Goal: Task Accomplishment & Management: Complete application form

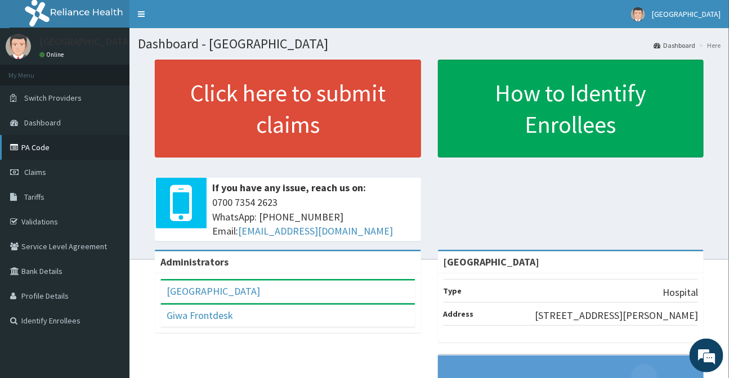
click at [37, 146] on link "PA Code" at bounding box center [64, 147] width 129 height 25
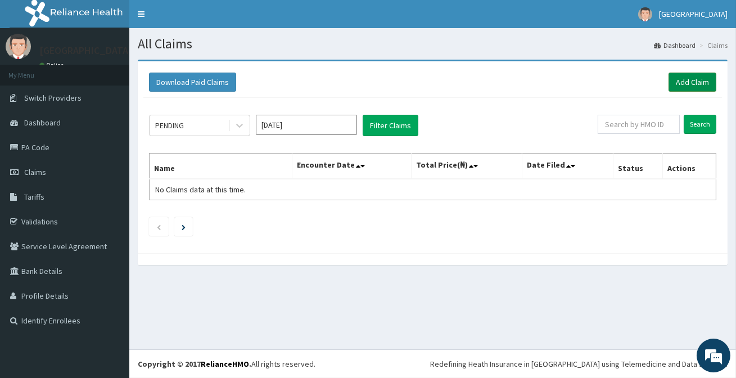
click at [681, 79] on link "Add Claim" at bounding box center [693, 82] width 48 height 19
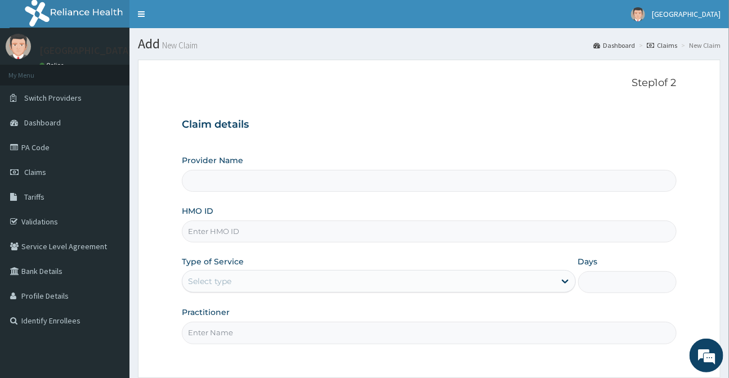
click at [222, 230] on input "HMO ID" at bounding box center [429, 232] width 494 height 22
type input "[GEOGRAPHIC_DATA]"
type input "AXI/10006/B"
click at [243, 287] on div "Select type" at bounding box center [368, 281] width 372 height 18
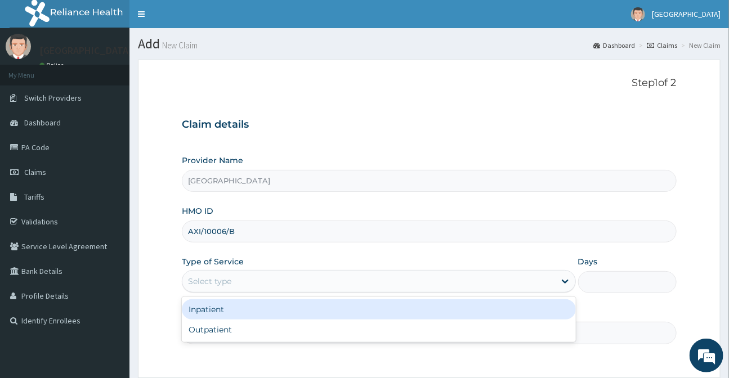
click at [235, 310] on div "Inpatient" at bounding box center [378, 309] width 393 height 20
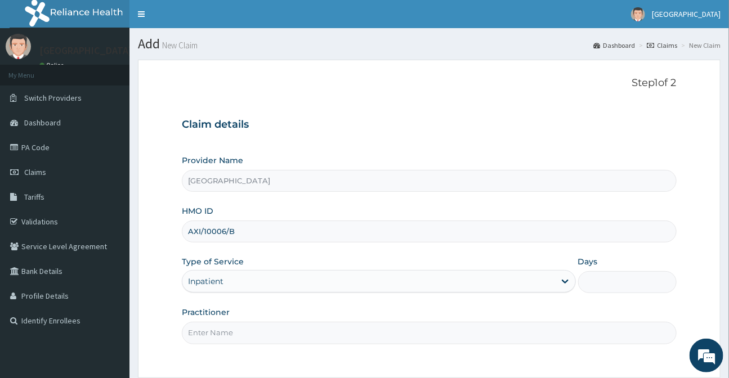
click at [608, 282] on input "Days" at bounding box center [627, 282] width 98 height 22
type input "2"
type input "3"
click at [247, 333] on input "Practitioner" at bounding box center [429, 333] width 494 height 22
type input "DR DAMILOLA"
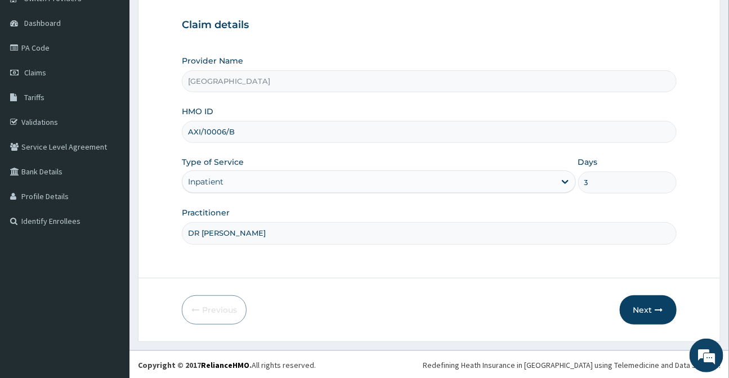
scroll to position [101, 0]
click at [650, 309] on button "Next" at bounding box center [647, 308] width 57 height 29
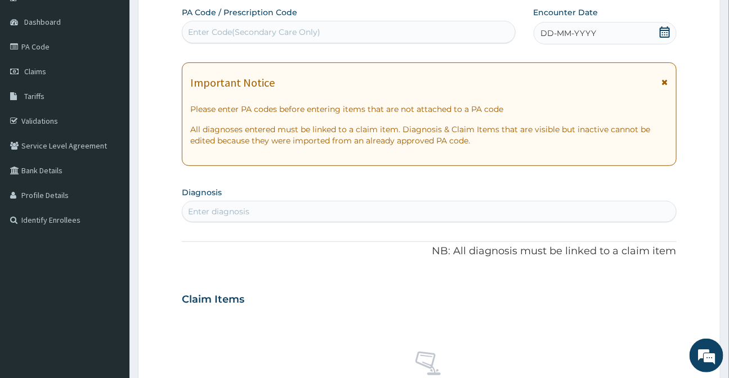
click at [273, 30] on div "Enter Code(Secondary Care Only)" at bounding box center [254, 31] width 132 height 11
paste input "PA/B2CB46"
type input "PA/B2CB46"
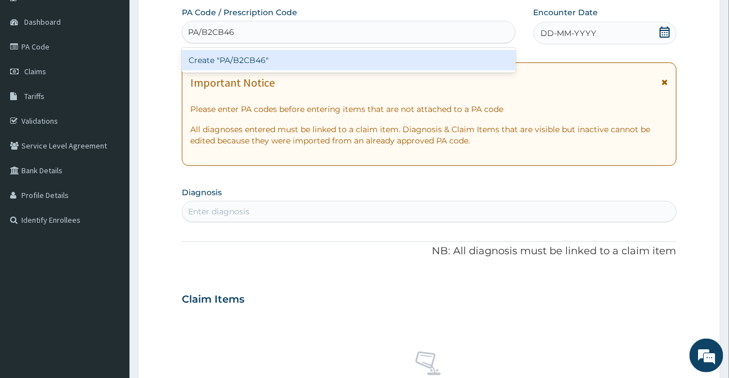
click at [249, 48] on div "Create "PA/B2CB46"" at bounding box center [348, 60] width 333 height 25
click at [246, 56] on div "Create "PA/B2CB46"" at bounding box center [348, 60] width 333 height 20
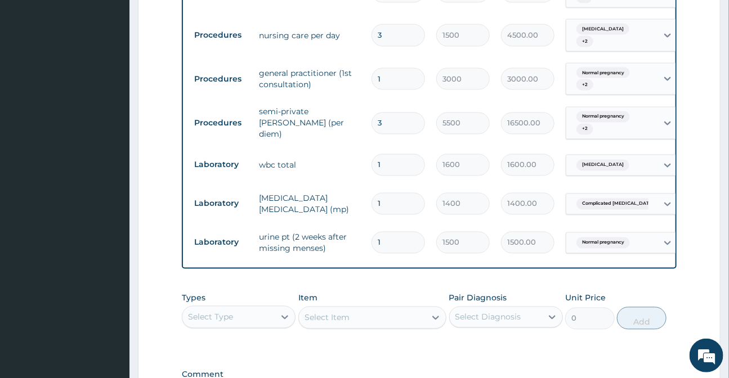
scroll to position [0, 70]
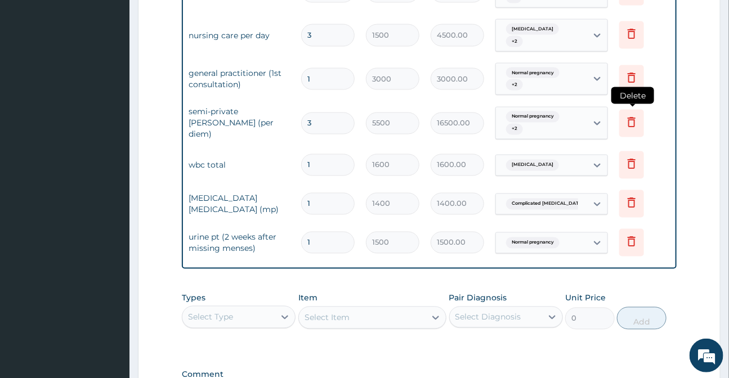
click at [634, 126] on icon at bounding box center [631, 124] width 25 height 28
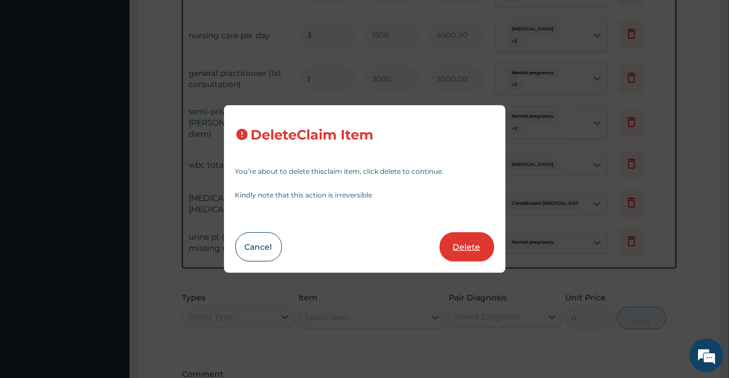
click at [457, 244] on button "Delete" at bounding box center [466, 246] width 55 height 29
type input "1"
type input "1600"
type input "1600.00"
type input "1400"
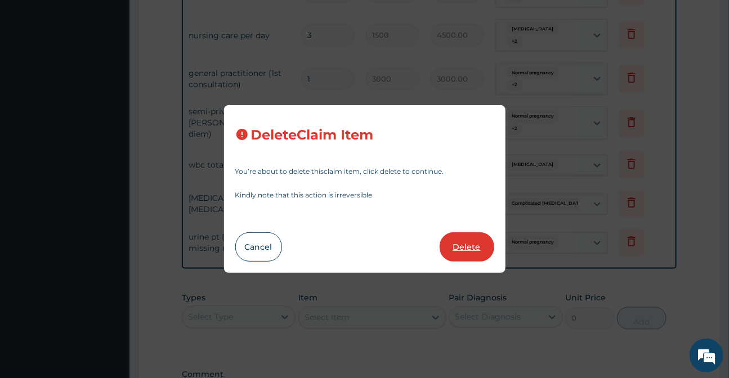
type input "1400.00"
type input "1500"
type input "1500.00"
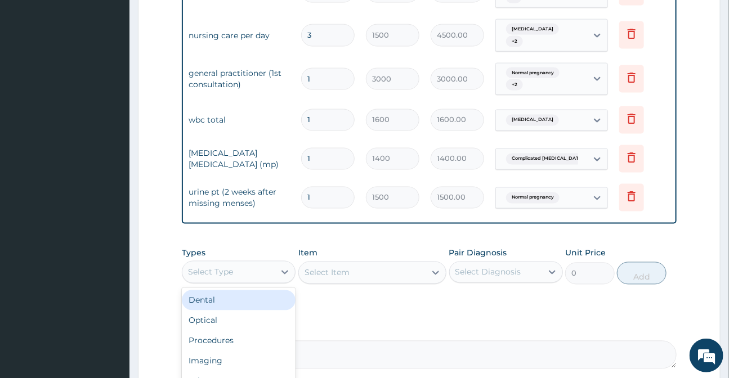
drag, startPoint x: 209, startPoint y: 282, endPoint x: 207, endPoint y: 298, distance: 15.3
click at [209, 278] on div "Select Type" at bounding box center [210, 272] width 45 height 11
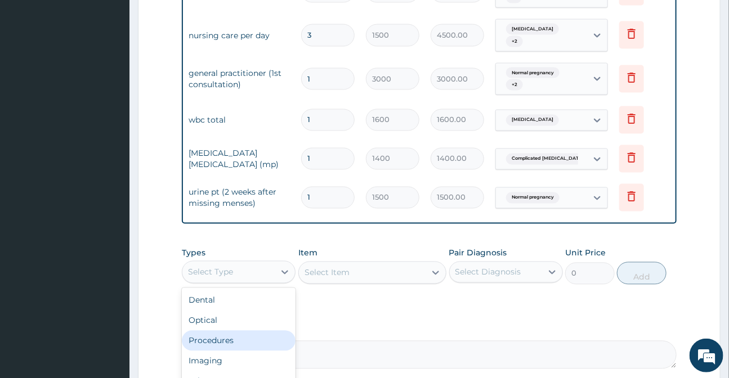
click at [214, 351] on div "Procedures" at bounding box center [239, 341] width 114 height 20
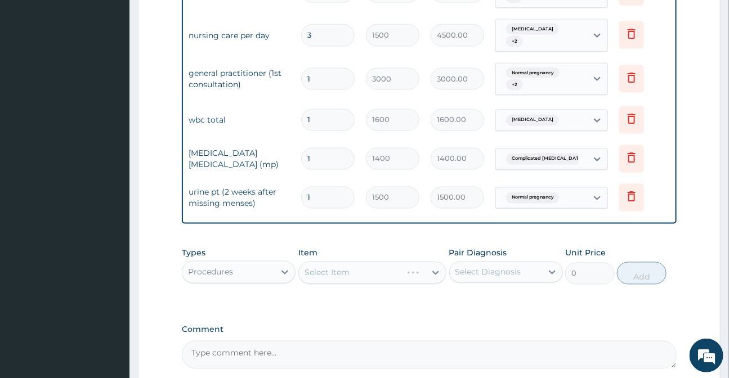
click at [324, 284] on div "Select Item" at bounding box center [372, 273] width 148 height 23
click at [322, 278] on div "Select Item" at bounding box center [326, 272] width 45 height 11
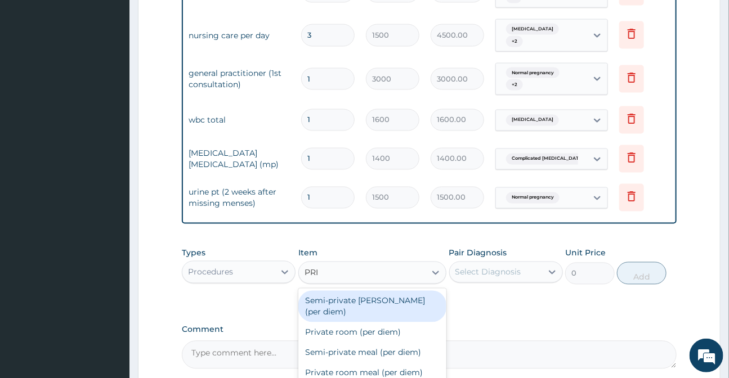
type input "PRIV"
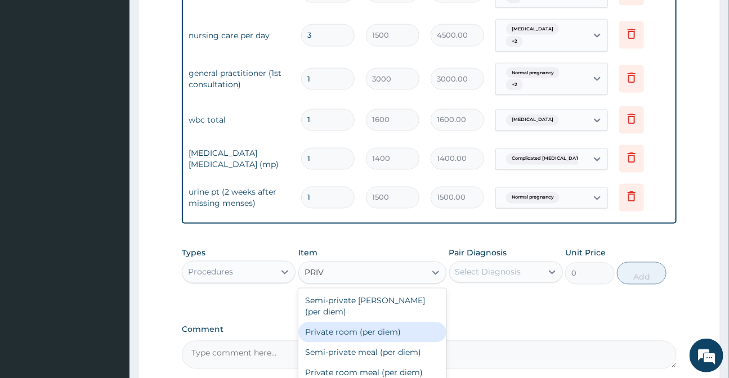
click at [332, 332] on div "Private room (per diem)" at bounding box center [372, 332] width 148 height 20
type input "8000"
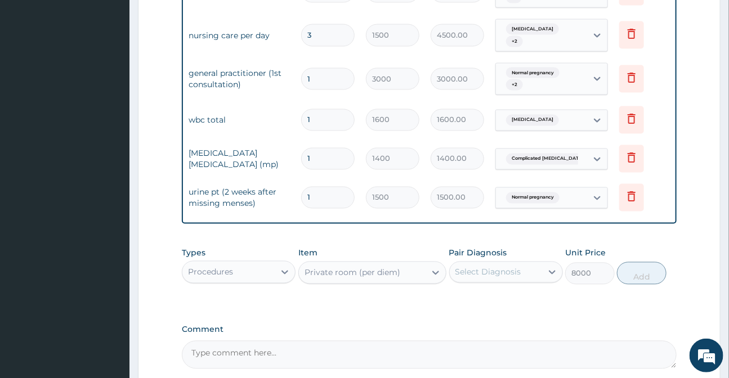
click at [519, 281] on div "Select Diagnosis" at bounding box center [496, 272] width 92 height 18
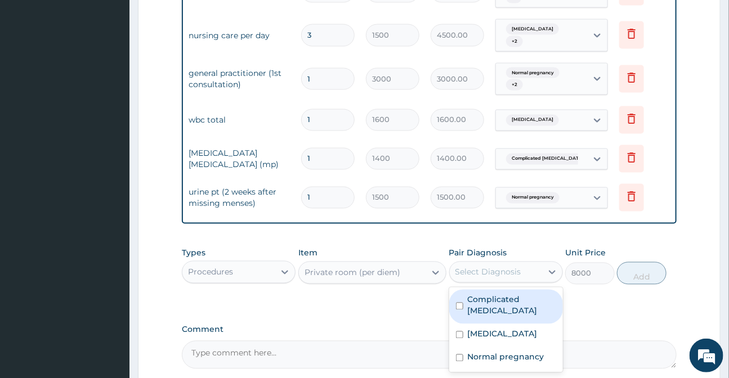
click at [514, 306] on label "Complicated malaria" at bounding box center [512, 305] width 88 height 23
checkbox input "true"
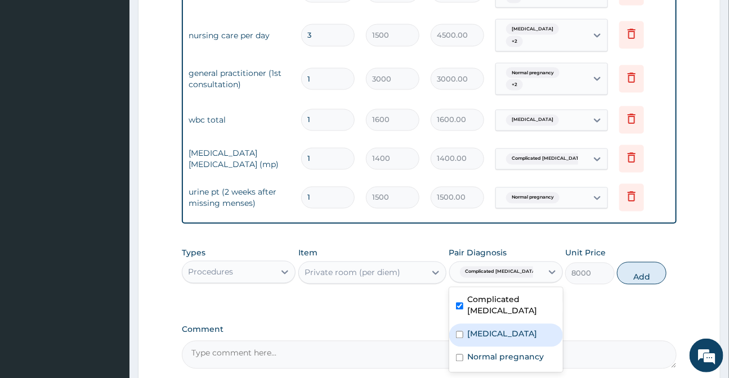
click at [508, 333] on label "Septicemic plague" at bounding box center [503, 334] width 70 height 11
checkbox input "true"
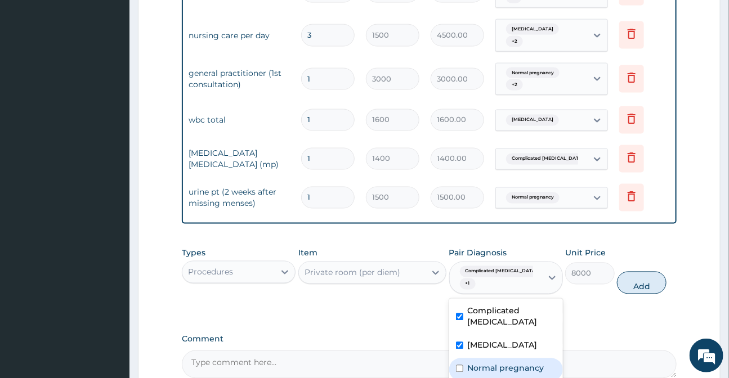
click at [514, 370] on div "Normal pregnancy" at bounding box center [506, 369] width 114 height 23
checkbox input "true"
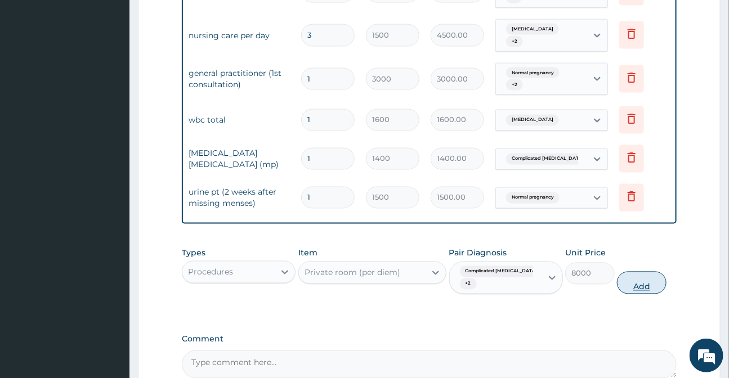
click at [636, 294] on button "Add" at bounding box center [642, 283] width 50 height 23
type input "0"
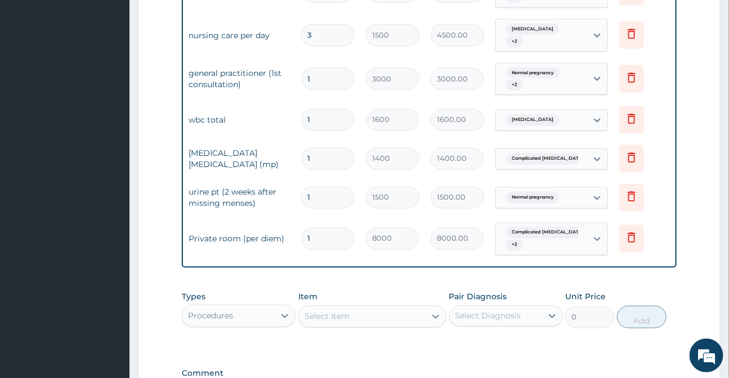
type input "0.00"
type input "3"
type input "24000.00"
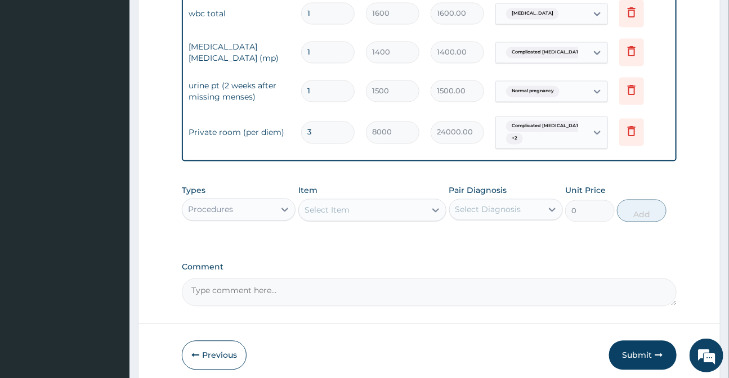
scroll to position [851, 0]
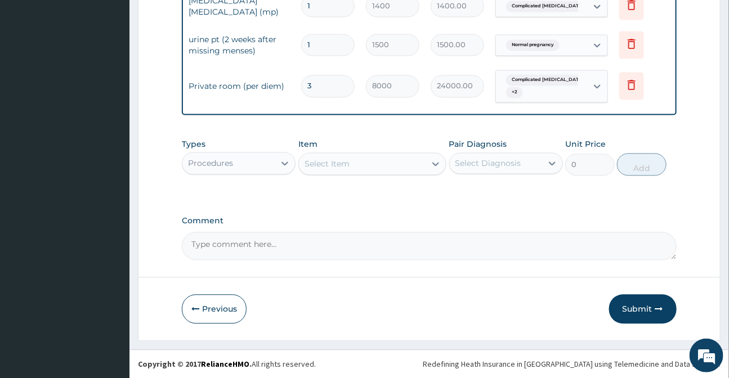
type input "3"
click at [235, 253] on textarea "Comment" at bounding box center [429, 246] width 494 height 28
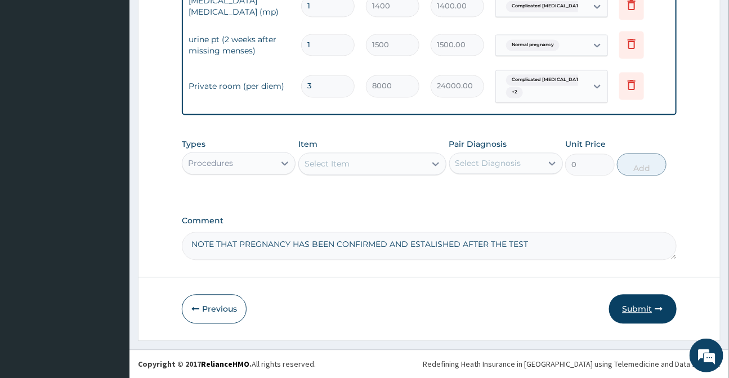
type textarea "NOTE THAT PREGNANCY HAS BEEN CONFIRMED AND ESTALISHED AFTER THE TEST"
click at [641, 311] on button "Submit" at bounding box center [643, 308] width 68 height 29
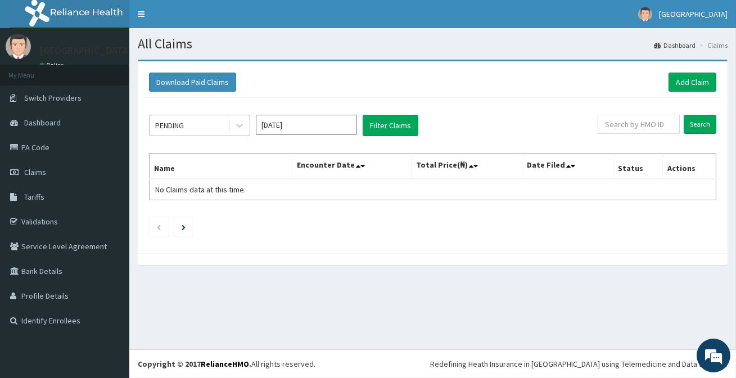
click at [206, 116] on div "PENDING" at bounding box center [189, 125] width 78 height 18
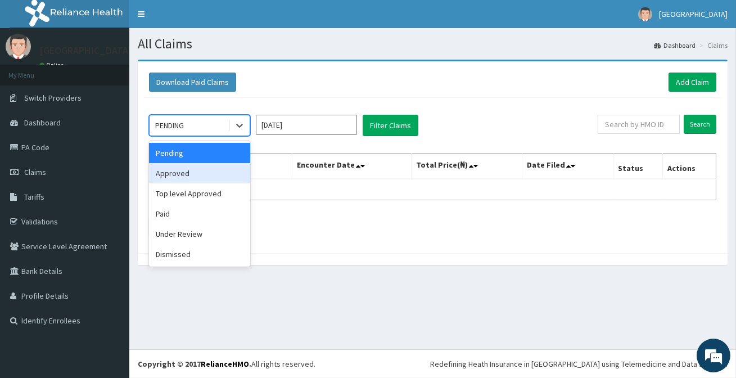
click at [189, 174] on div "Approved" at bounding box center [199, 173] width 101 height 20
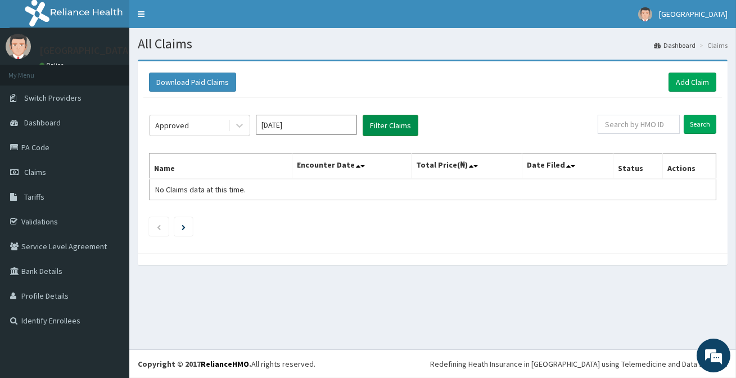
click at [402, 125] on button "Filter Claims" at bounding box center [391, 125] width 56 height 21
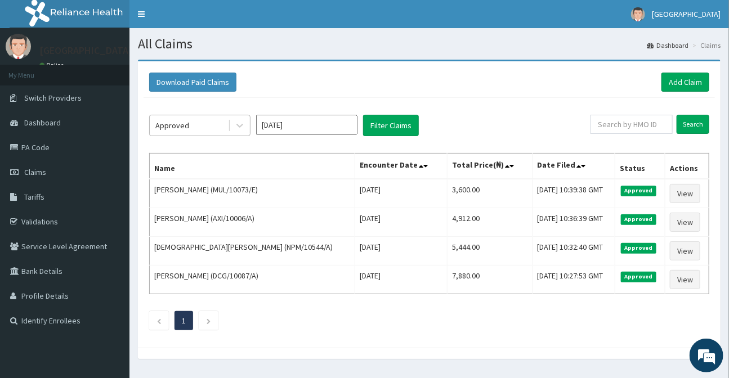
click at [197, 125] on div "Approved" at bounding box center [189, 125] width 78 height 18
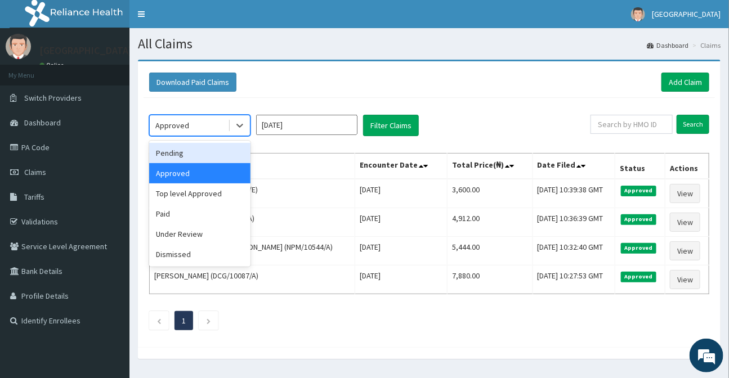
click at [183, 156] on div "Pending" at bounding box center [199, 153] width 101 height 20
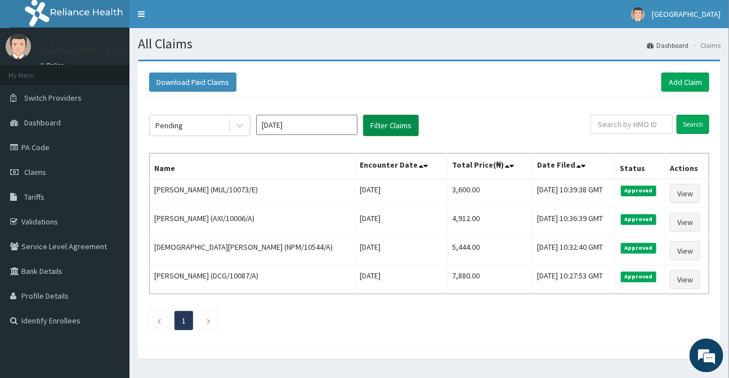
click at [389, 123] on button "Filter Claims" at bounding box center [391, 125] width 56 height 21
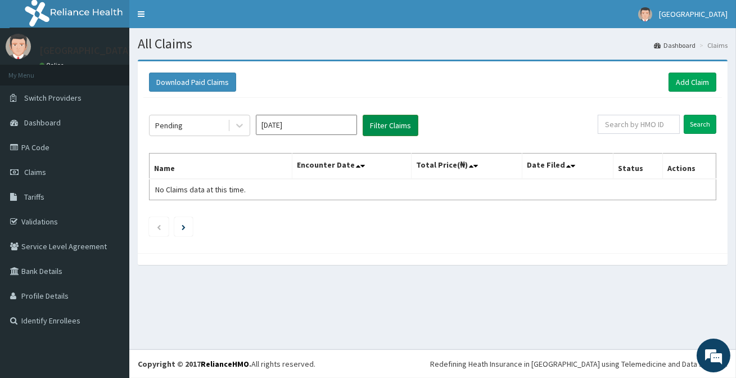
click at [407, 122] on button "Filter Claims" at bounding box center [391, 125] width 56 height 21
click at [394, 130] on button "Filter Claims" at bounding box center [391, 125] width 56 height 21
click at [214, 125] on div "Pending" at bounding box center [189, 125] width 78 height 18
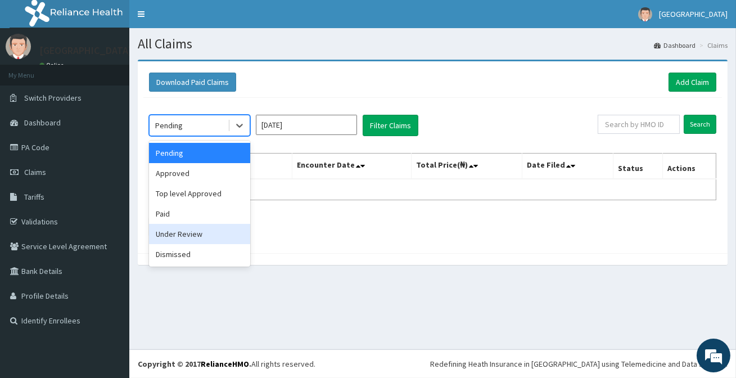
click at [194, 232] on div "Under Review" at bounding box center [199, 234] width 101 height 20
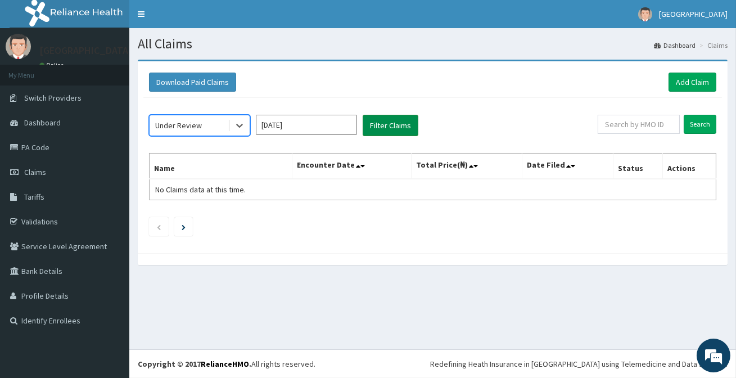
click at [403, 126] on button "Filter Claims" at bounding box center [391, 125] width 56 height 21
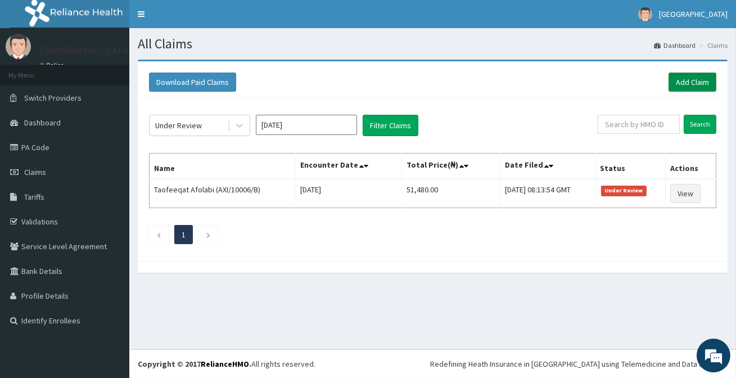
click at [689, 81] on link "Add Claim" at bounding box center [693, 82] width 48 height 19
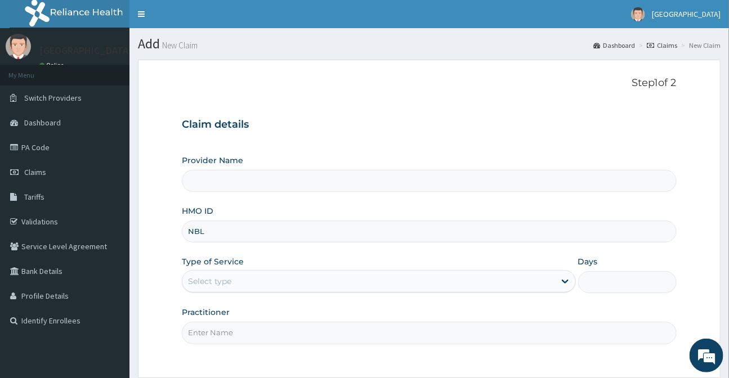
type input "NBL/10608/A"
click at [246, 290] on div "Select type" at bounding box center [378, 281] width 393 height 23
click at [245, 286] on div "Select type" at bounding box center [368, 281] width 372 height 18
click at [231, 281] on div "Select type" at bounding box center [368, 281] width 372 height 18
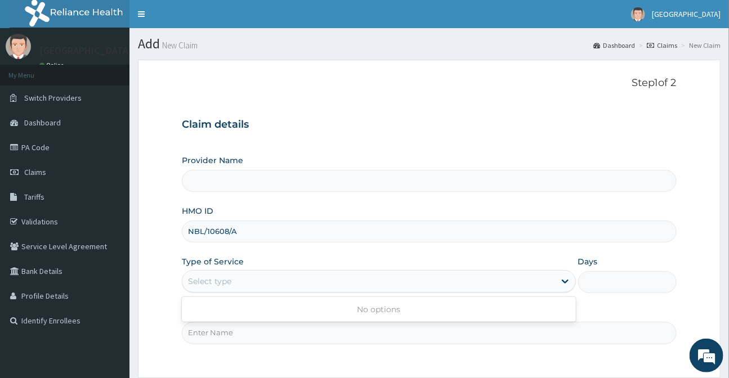
click at [231, 281] on div "Select type" at bounding box center [368, 281] width 372 height 18
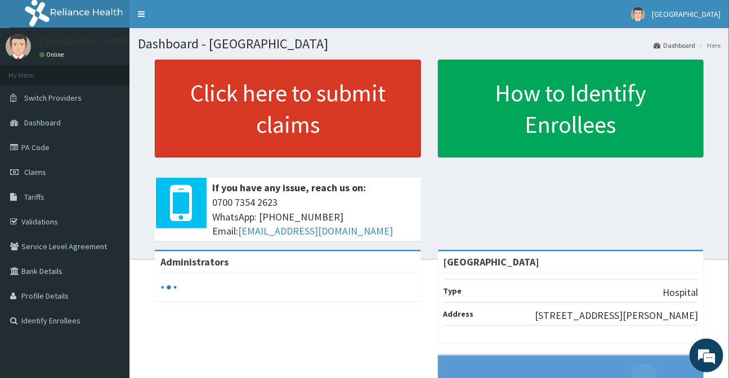
click at [228, 95] on link "Click here to submit claims" at bounding box center [288, 109] width 266 height 98
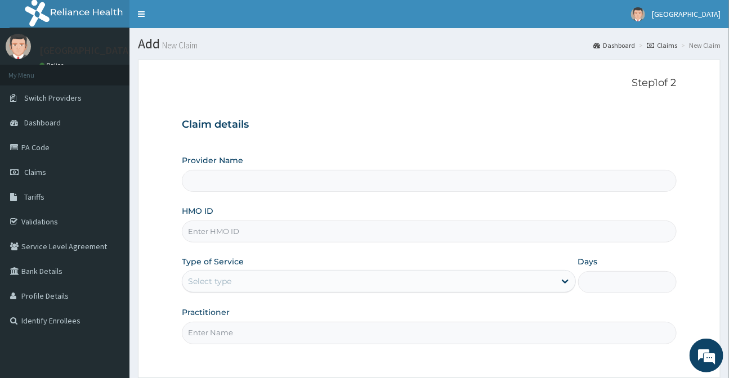
type input "[GEOGRAPHIC_DATA]"
click at [242, 232] on input "HMO ID" at bounding box center [429, 232] width 494 height 22
type input "NBL/10608/A"
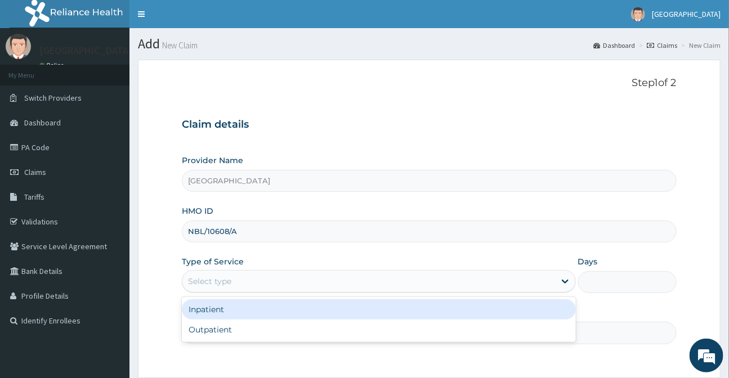
click at [248, 285] on div "Select type" at bounding box center [368, 281] width 372 height 18
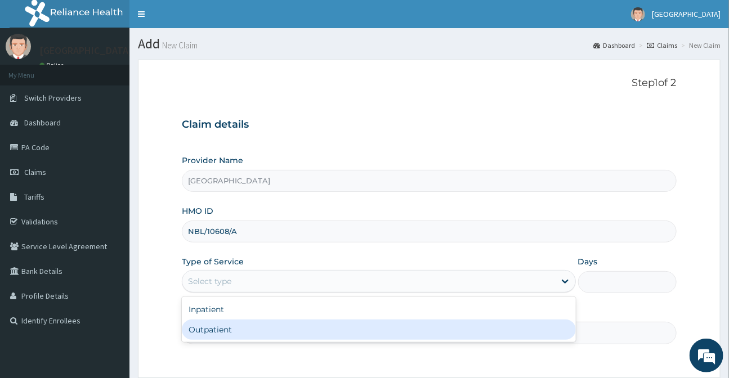
click at [231, 332] on div "Outpatient" at bounding box center [378, 330] width 393 height 20
type input "1"
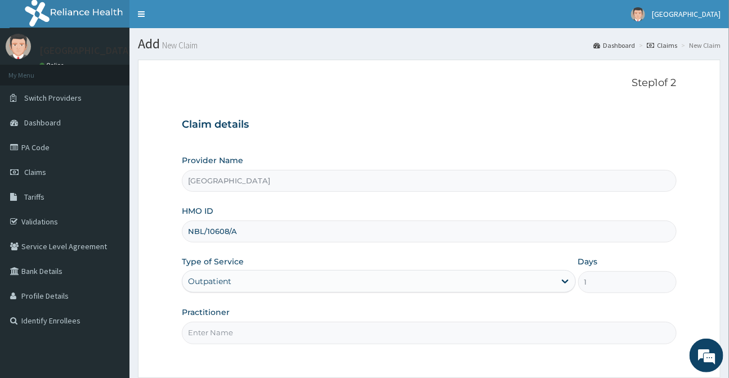
click at [250, 341] on input "Practitioner" at bounding box center [429, 333] width 494 height 22
type input "DR DAMILOLA"
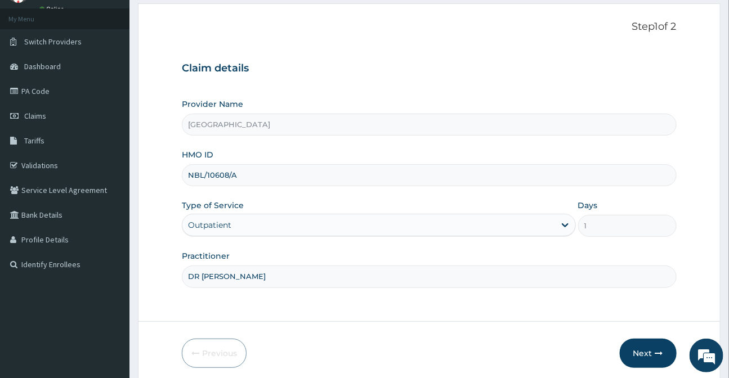
scroll to position [101, 0]
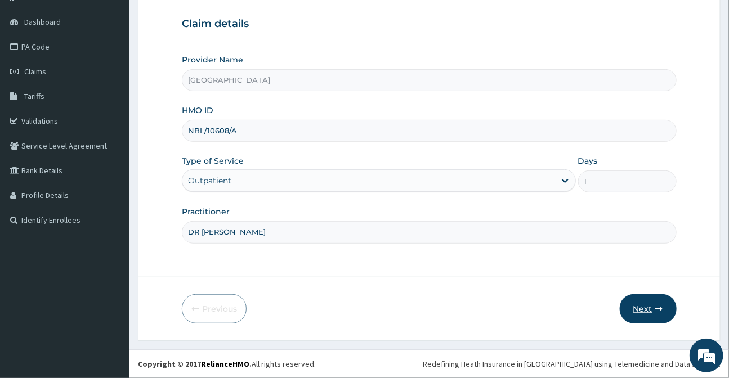
click at [649, 307] on button "Next" at bounding box center [647, 308] width 57 height 29
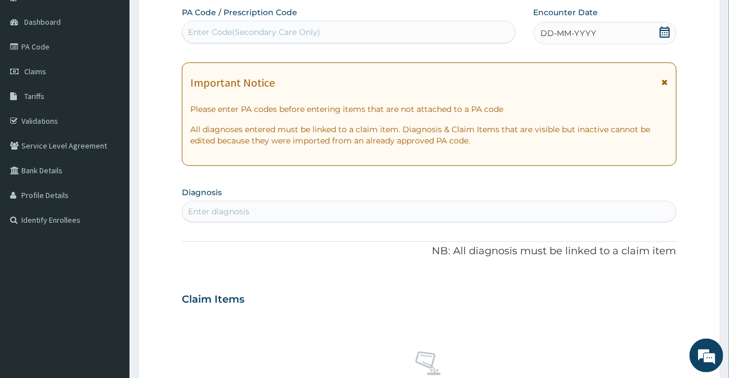
click at [226, 26] on div "Enter Code(Secondary Care Only)" at bounding box center [254, 31] width 132 height 11
type input "PA/746AE1"
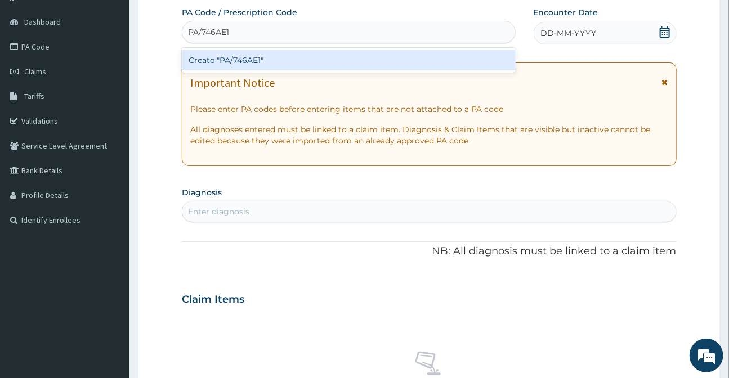
click at [239, 60] on div "Create "PA/746AE1"" at bounding box center [348, 60] width 333 height 20
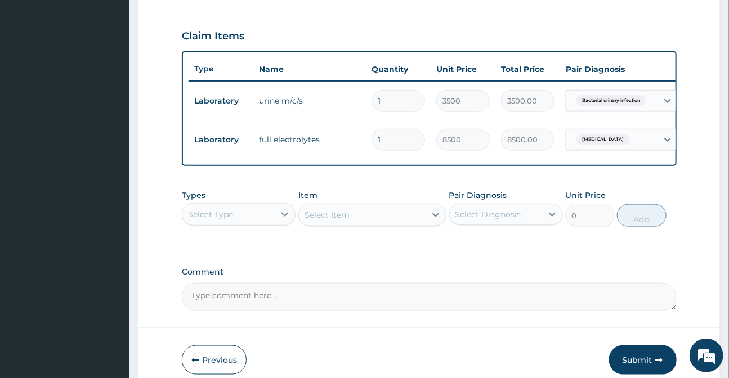
scroll to position [426, 0]
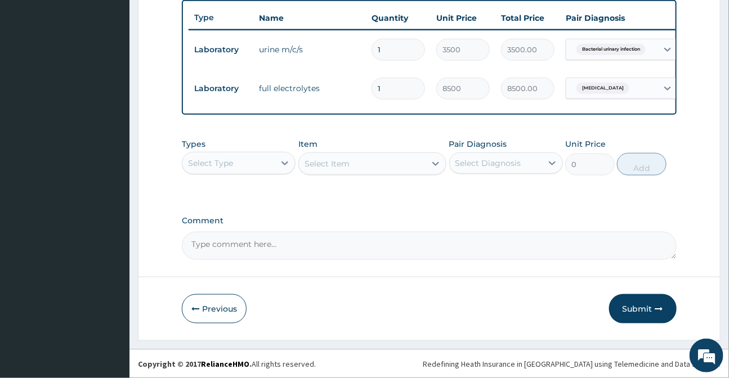
click at [204, 164] on div "Select Type" at bounding box center [210, 163] width 45 height 11
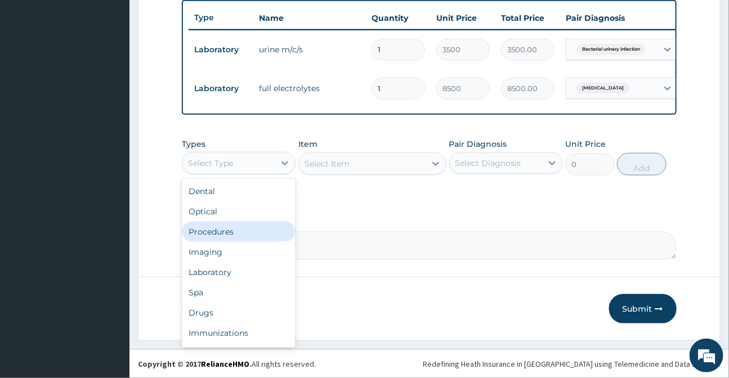
click at [216, 226] on div "Procedures" at bounding box center [239, 232] width 114 height 20
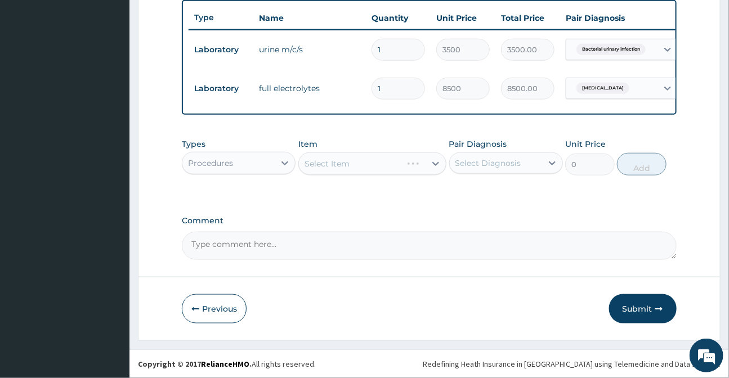
click at [322, 167] on div "Select Item" at bounding box center [372, 163] width 148 height 23
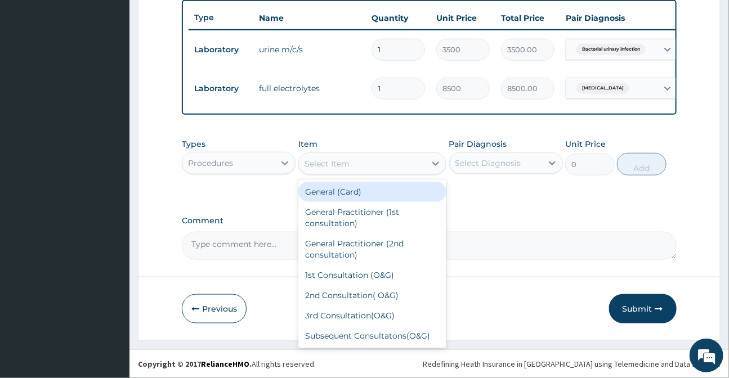
click at [326, 164] on div "Select Item" at bounding box center [326, 163] width 45 height 11
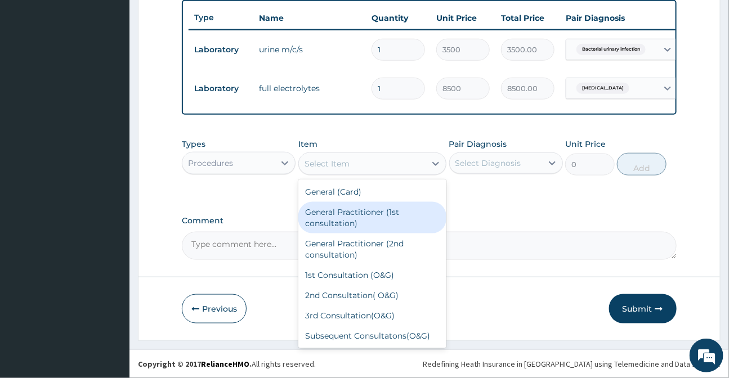
click at [324, 224] on div "General Practitioner (1st consultation)" at bounding box center [372, 218] width 148 height 32
type input "3000"
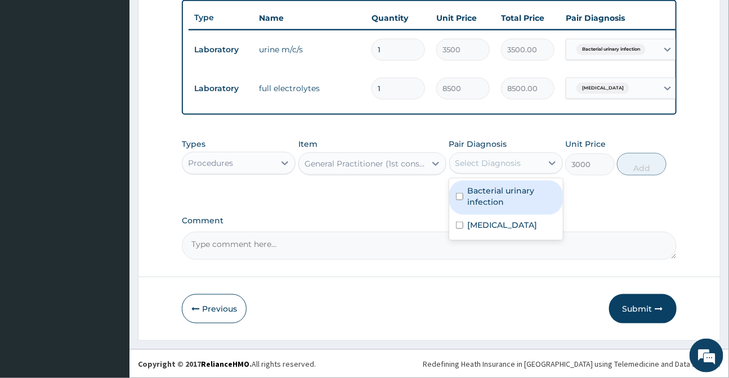
click at [469, 163] on div "Select Diagnosis" at bounding box center [488, 163] width 66 height 11
click at [470, 191] on label "Bacterial urinary infection" at bounding box center [512, 196] width 88 height 23
checkbox input "true"
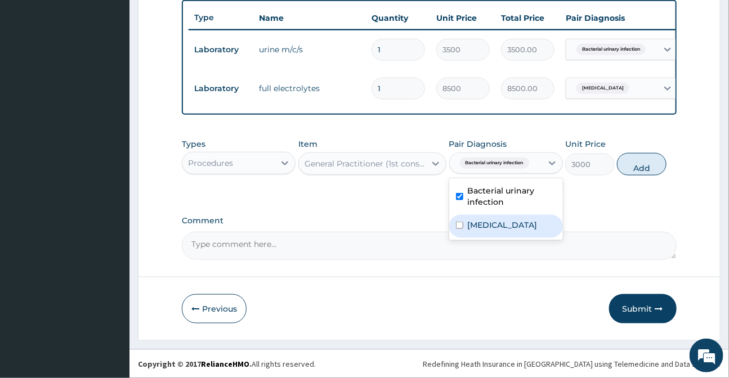
click at [482, 232] on div "Glomerulonephritis" at bounding box center [506, 226] width 114 height 23
checkbox input "true"
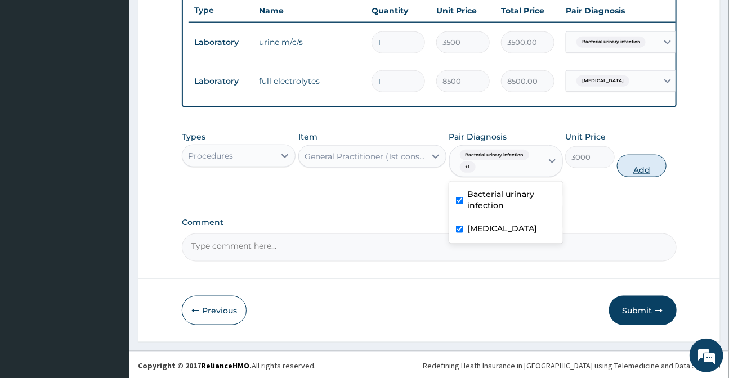
click at [646, 177] on button "Add" at bounding box center [642, 166] width 50 height 23
type input "0"
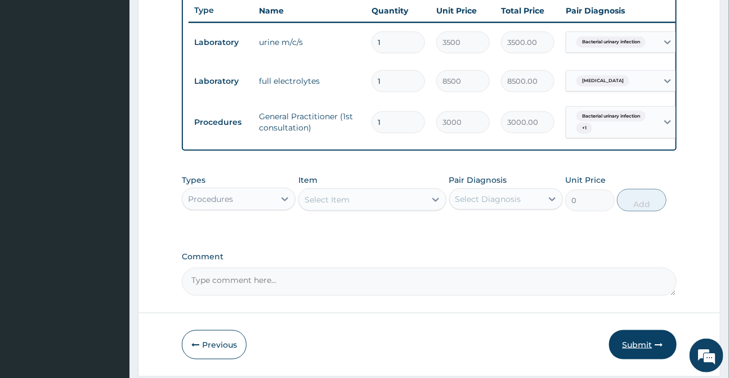
click at [645, 352] on button "Submit" at bounding box center [643, 344] width 68 height 29
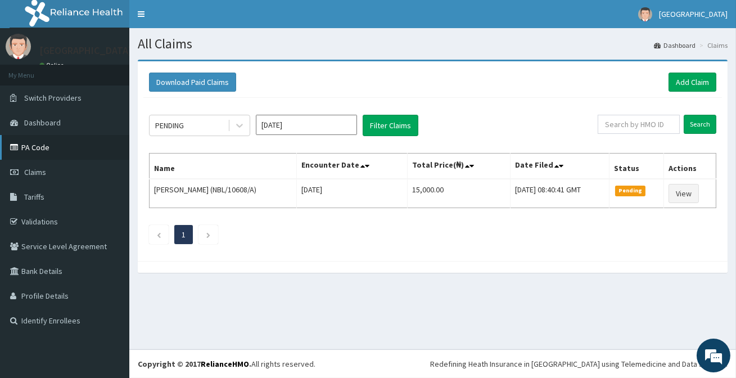
click at [42, 151] on link "PA Code" at bounding box center [64, 147] width 129 height 25
click at [690, 80] on link "Add Claim" at bounding box center [693, 82] width 48 height 19
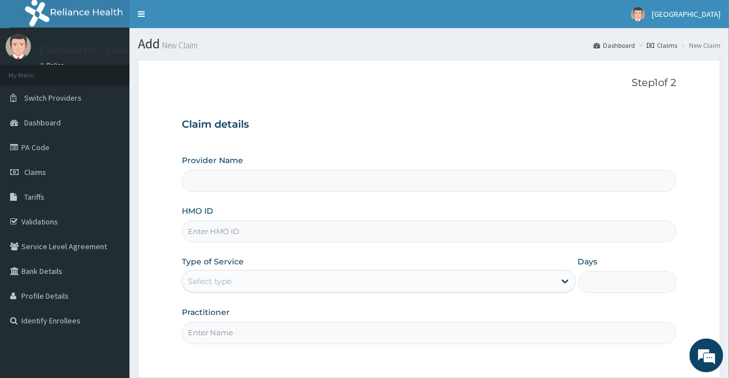
type input "[GEOGRAPHIC_DATA]"
click at [231, 233] on input "HMO ID" at bounding box center [429, 232] width 494 height 22
type input "DCG/10086/A"
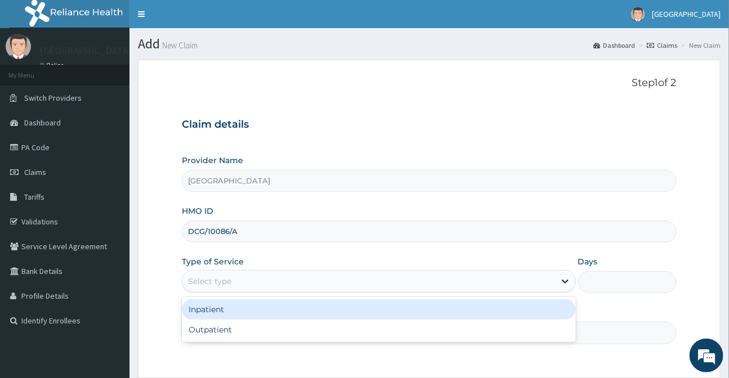
click at [251, 283] on div "Select type" at bounding box center [368, 281] width 372 height 18
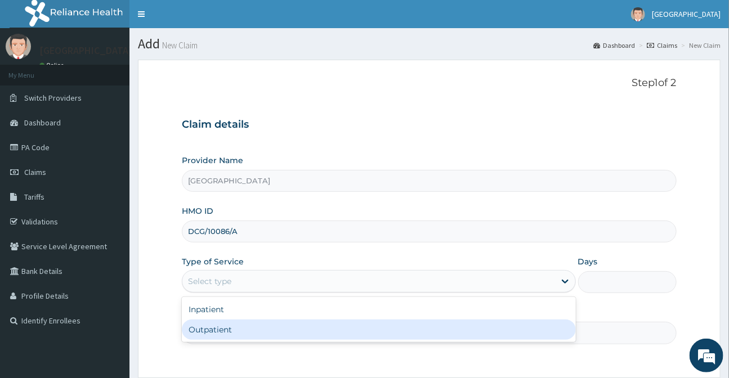
click at [235, 329] on div "Outpatient" at bounding box center [378, 330] width 393 height 20
type input "1"
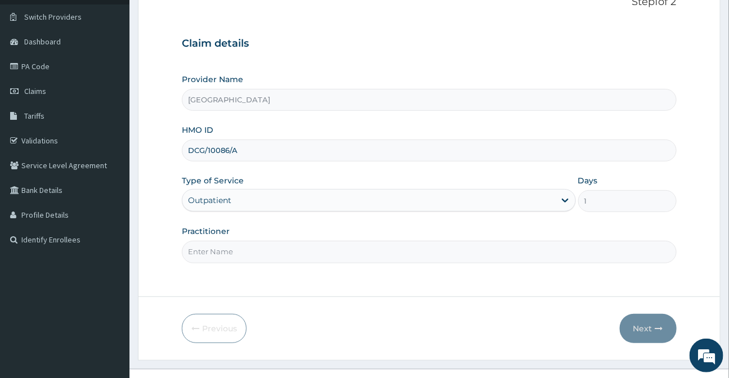
scroll to position [101, 0]
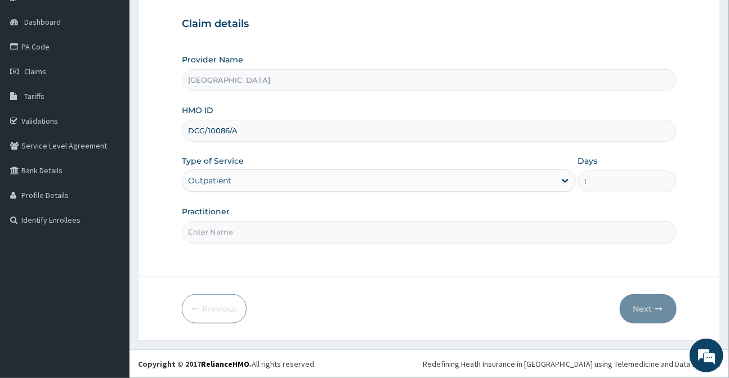
click at [310, 240] on input "Practitioner" at bounding box center [429, 232] width 494 height 22
type input "DR ANTHONY"
click at [644, 305] on button "Next" at bounding box center [647, 308] width 57 height 29
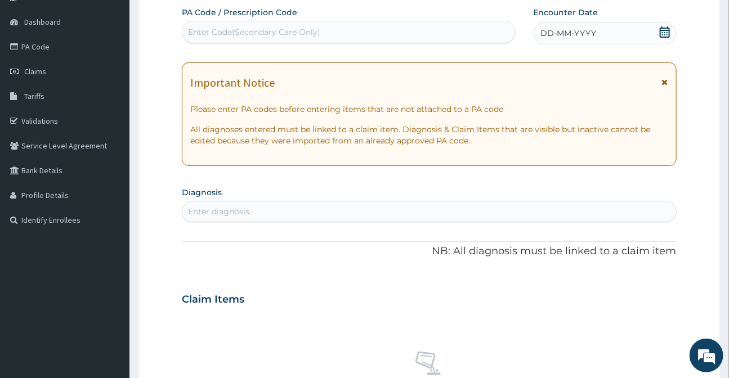
click at [233, 38] on div "Enter Code(Secondary Care Only)" at bounding box center [348, 32] width 332 height 18
type input "PA/181A48"
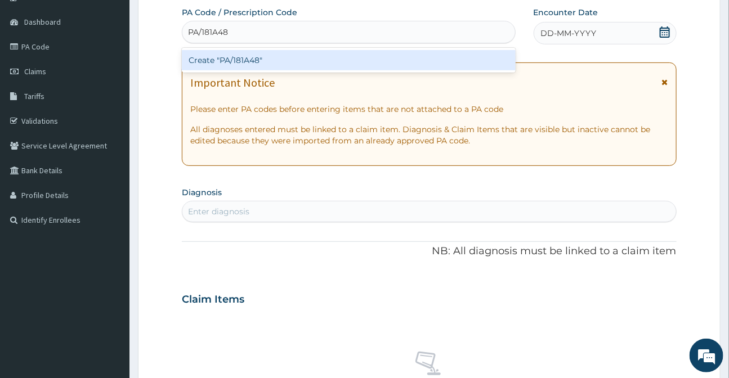
click at [254, 60] on div "Create "PA/181A48"" at bounding box center [348, 60] width 333 height 20
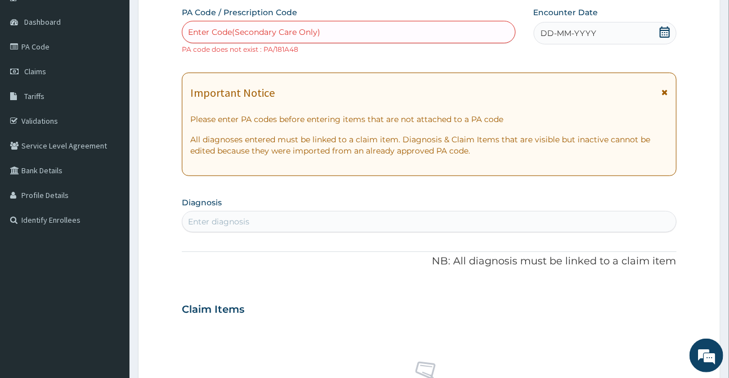
paste input "PA/181A4B"
type input "PA/181A4B"
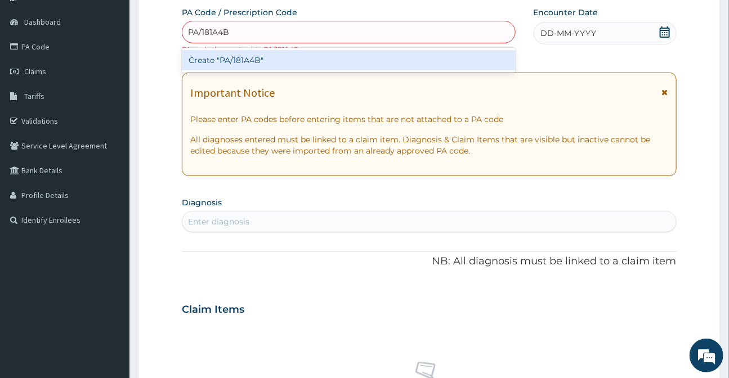
click at [251, 60] on div "Create "PA/181A4B"" at bounding box center [348, 60] width 333 height 20
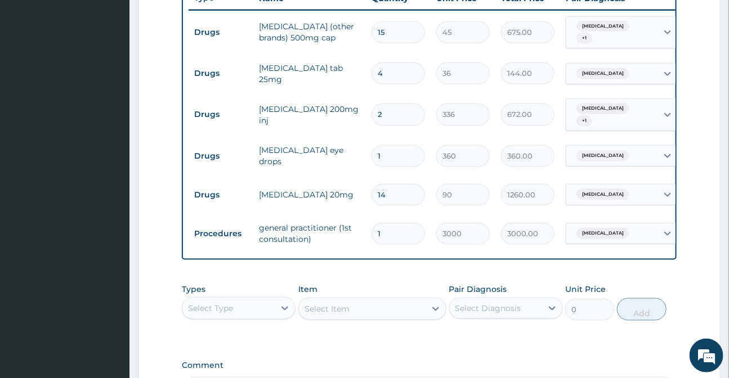
scroll to position [585, 0]
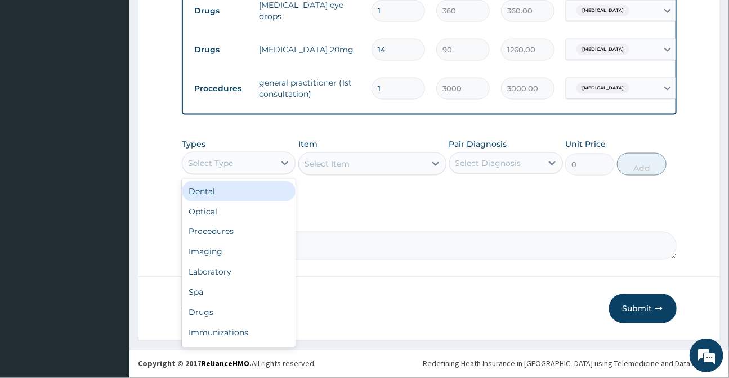
click at [271, 165] on div "Select Type" at bounding box center [228, 163] width 92 height 18
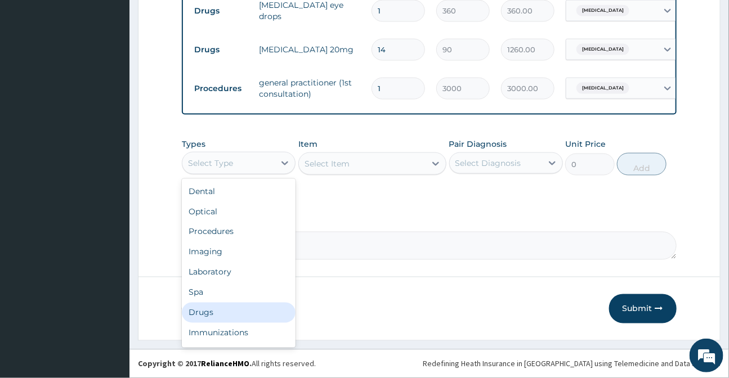
click at [217, 320] on div "Drugs" at bounding box center [239, 313] width 114 height 20
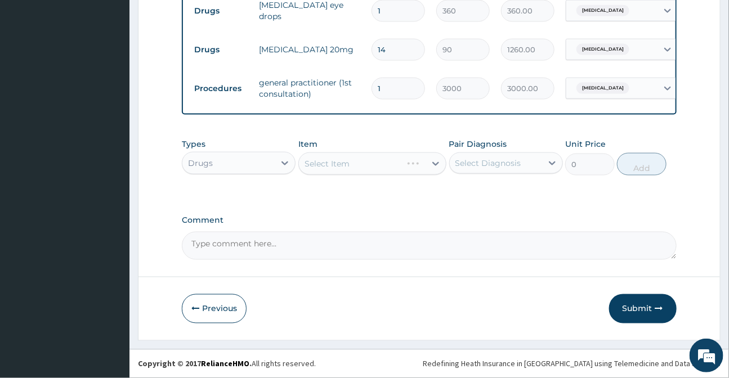
click at [323, 173] on div "Select Item" at bounding box center [372, 163] width 148 height 23
click at [328, 175] on div "Select Item" at bounding box center [372, 163] width 148 height 23
click at [329, 173] on div "Select Item" at bounding box center [372, 163] width 148 height 23
click at [330, 169] on div "Select Item" at bounding box center [326, 163] width 45 height 11
type input "GASCO"
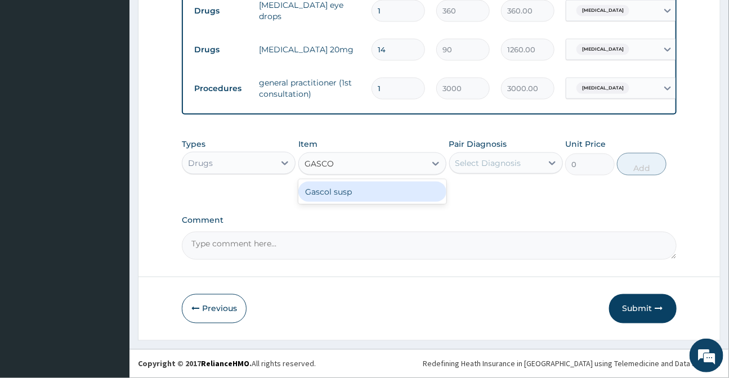
click at [338, 202] on div "Gascol susp" at bounding box center [372, 192] width 148 height 20
type input "1000"
click at [466, 169] on div "Select Diagnosis" at bounding box center [488, 163] width 66 height 11
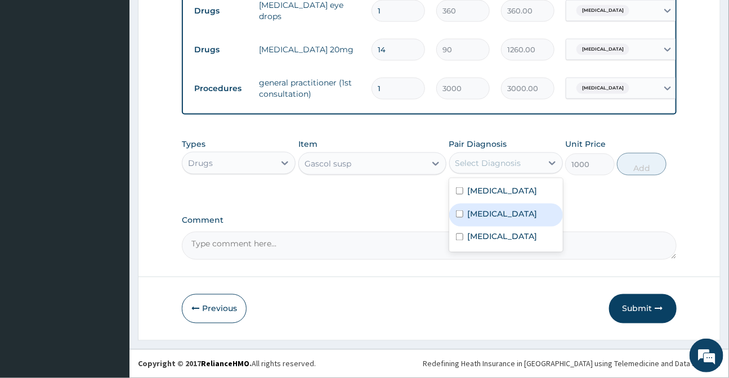
click at [480, 219] on label "Gastritis" at bounding box center [503, 213] width 70 height 11
checkbox input "true"
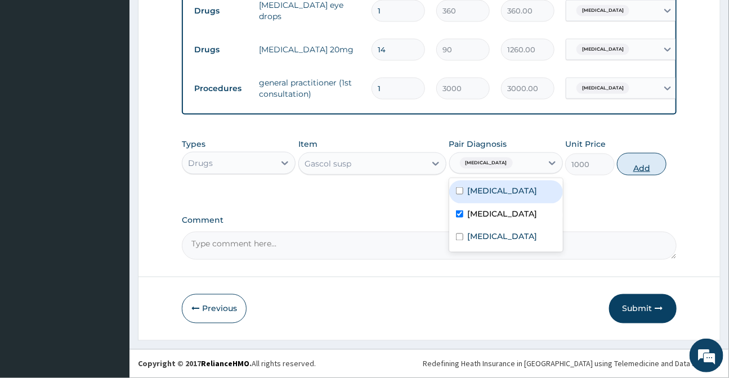
click at [643, 168] on button "Add" at bounding box center [642, 164] width 50 height 23
type input "0"
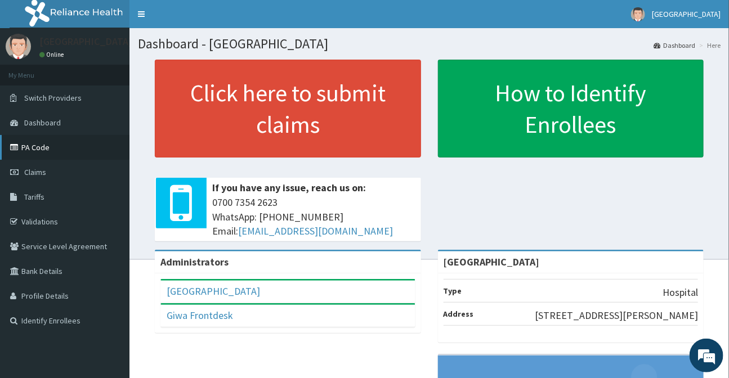
click at [35, 146] on link "PA Code" at bounding box center [64, 147] width 129 height 25
